Goal: Transaction & Acquisition: Purchase product/service

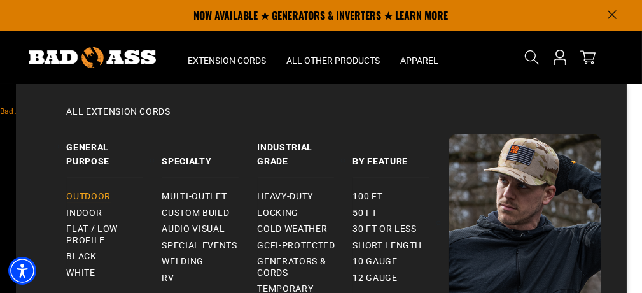
click at [99, 195] on span "Outdoor" at bounding box center [89, 196] width 44 height 11
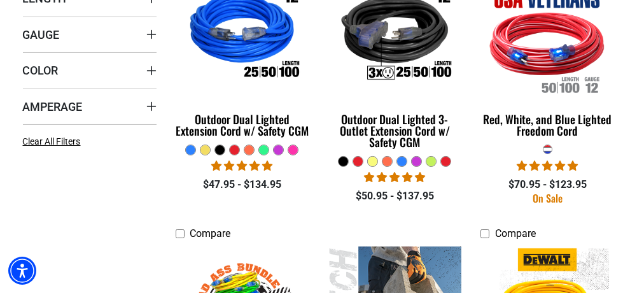
scroll to position [370, 0]
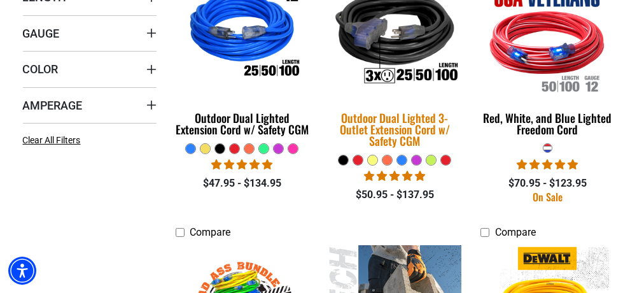
click at [390, 121] on div "Outdoor Dual Lighted 3-Outlet Extension Cord w/ Safety CGM" at bounding box center [395, 129] width 134 height 34
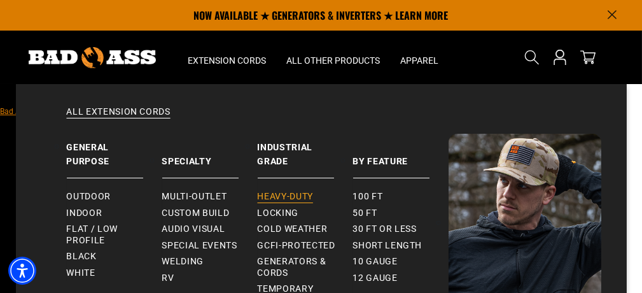
click at [283, 195] on span "Heavy-Duty" at bounding box center [285, 196] width 55 height 11
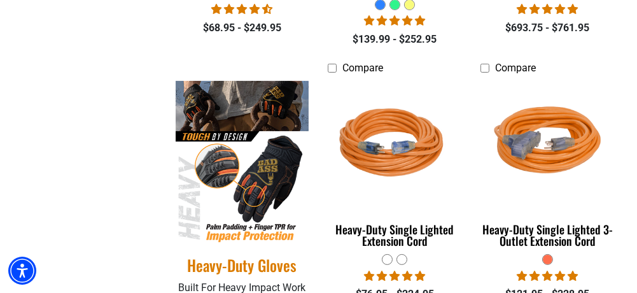
scroll to position [530, 0]
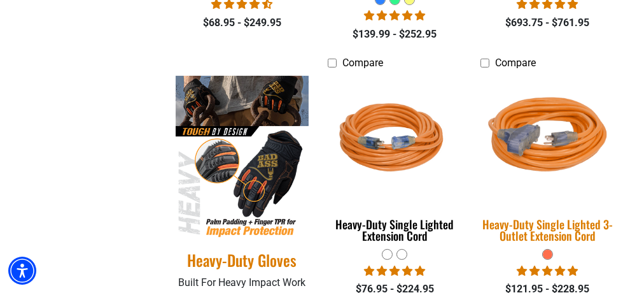
click at [560, 139] on img at bounding box center [547, 139] width 153 height 137
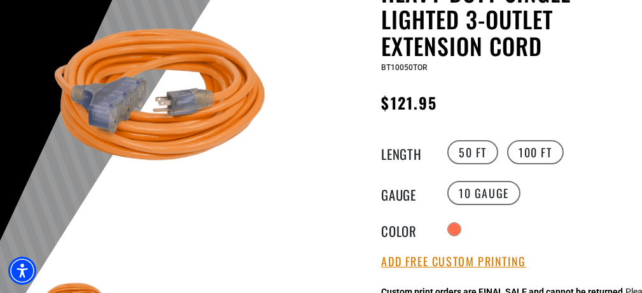
scroll to position [162, 0]
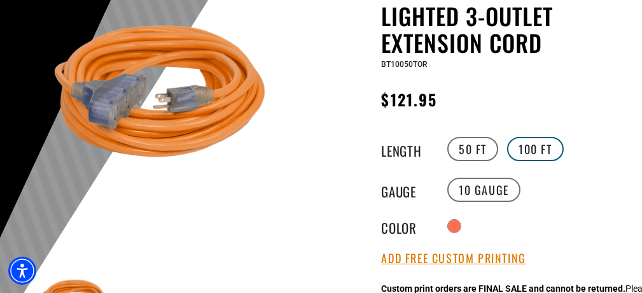
click at [521, 153] on label "100 FT" at bounding box center [535, 149] width 57 height 24
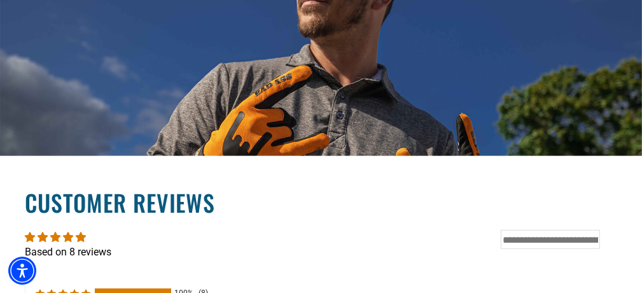
scroll to position [1835, 0]
